Goal: Navigation & Orientation: Find specific page/section

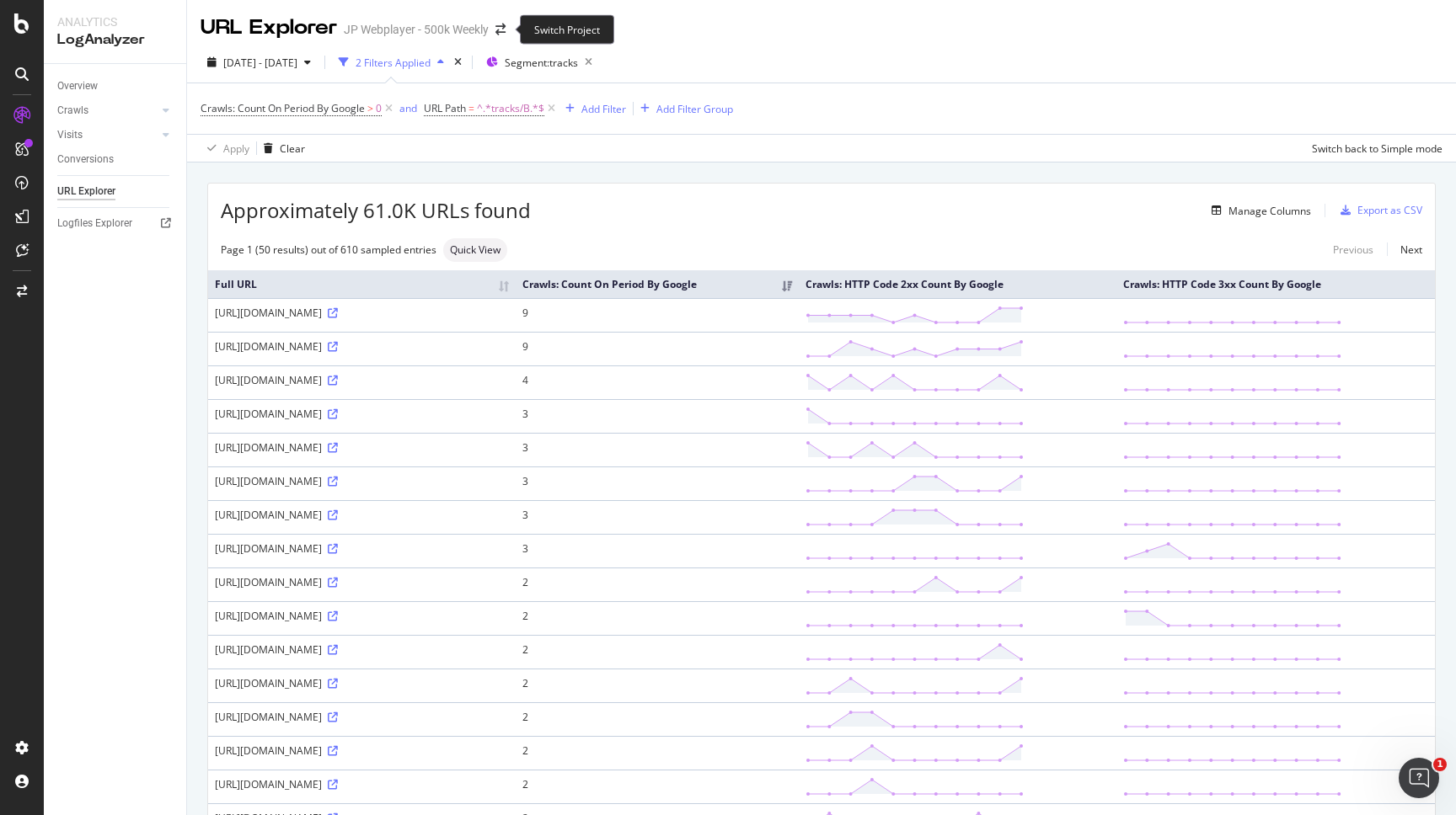
click at [511, 31] on span at bounding box center [501, 30] width 24 height 12
click at [498, 30] on icon "arrow-right-arrow-left" at bounding box center [501, 30] width 10 height 12
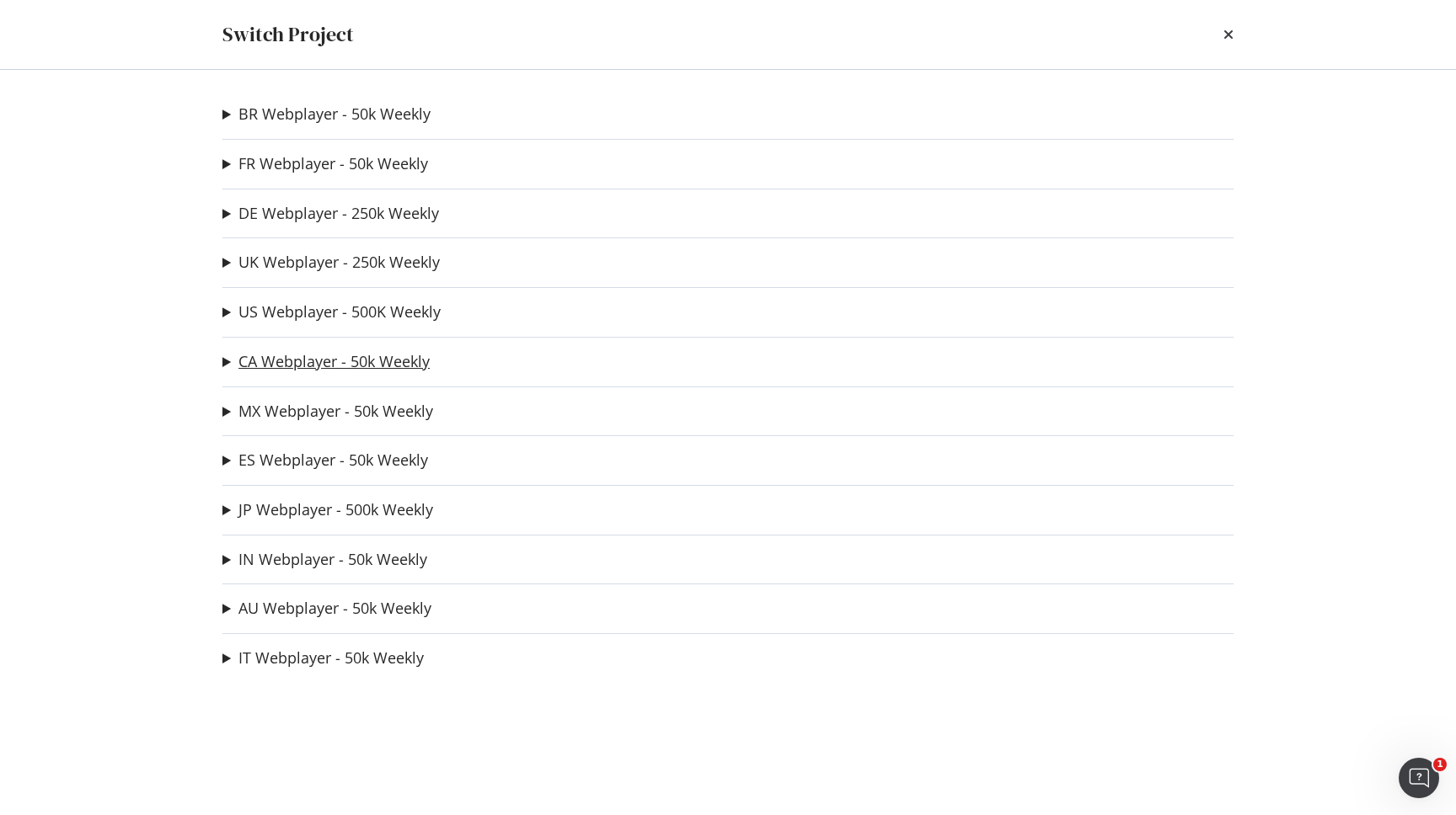
click at [311, 363] on link "CA Webplayer - 50k Weekly" at bounding box center [334, 362] width 191 height 18
